Goal: Complete application form

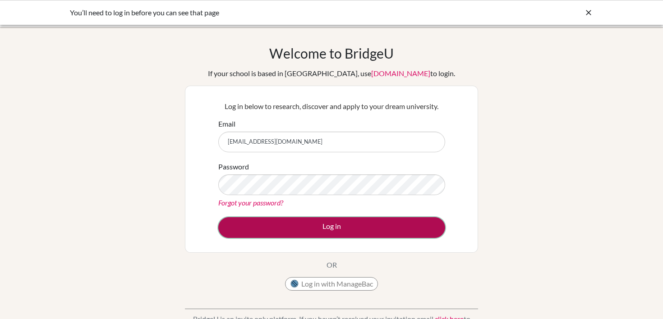
click at [289, 222] on button "Log in" at bounding box center [331, 227] width 227 height 21
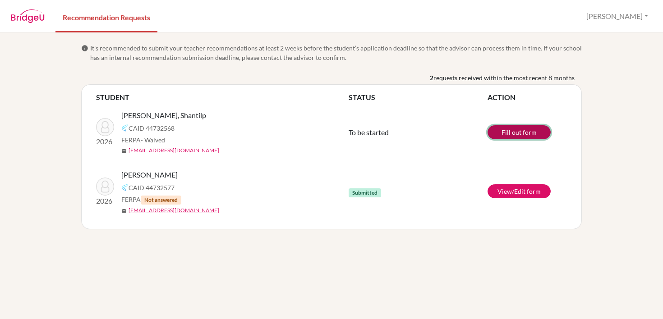
click at [513, 133] on link "Fill out form" at bounding box center [518, 132] width 63 height 14
